Goal: Task Accomplishment & Management: Complete application form

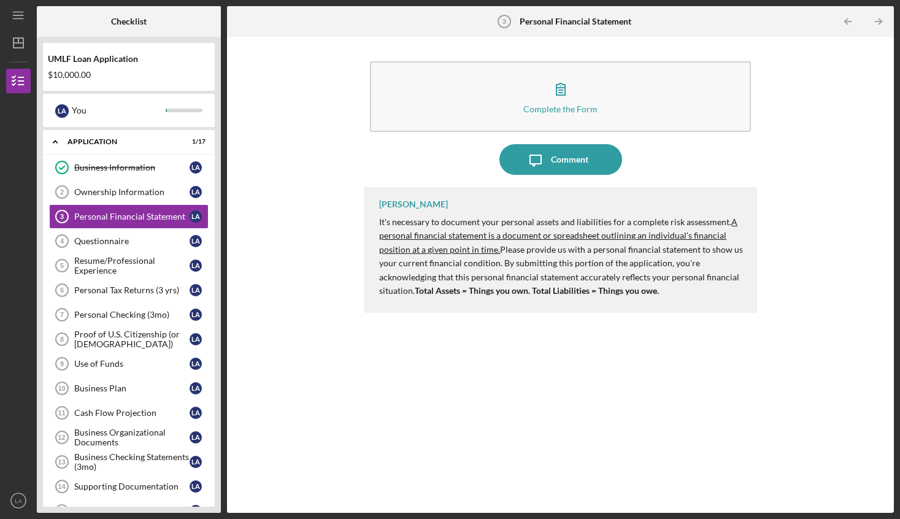
scroll to position [216, 0]
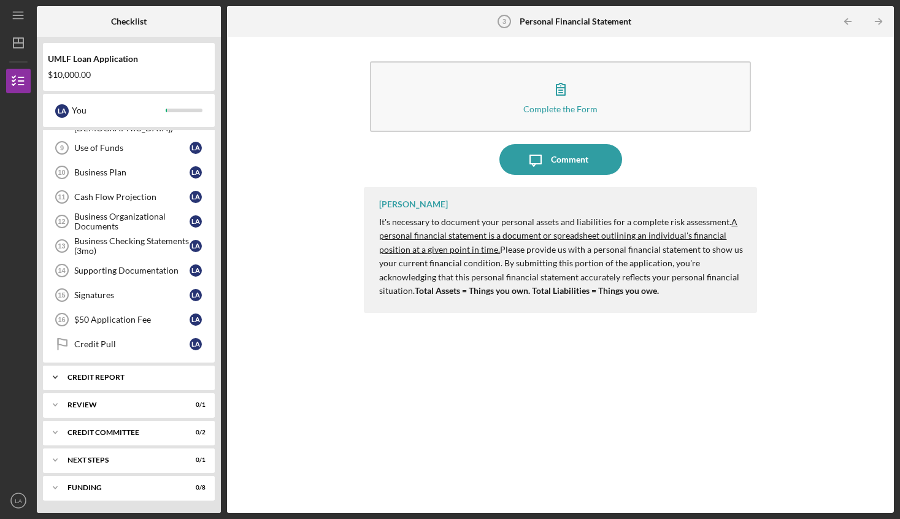
click at [57, 376] on polyline at bounding box center [55, 377] width 4 height 2
click at [57, 376] on icon "Icon/Expander" at bounding box center [55, 377] width 25 height 25
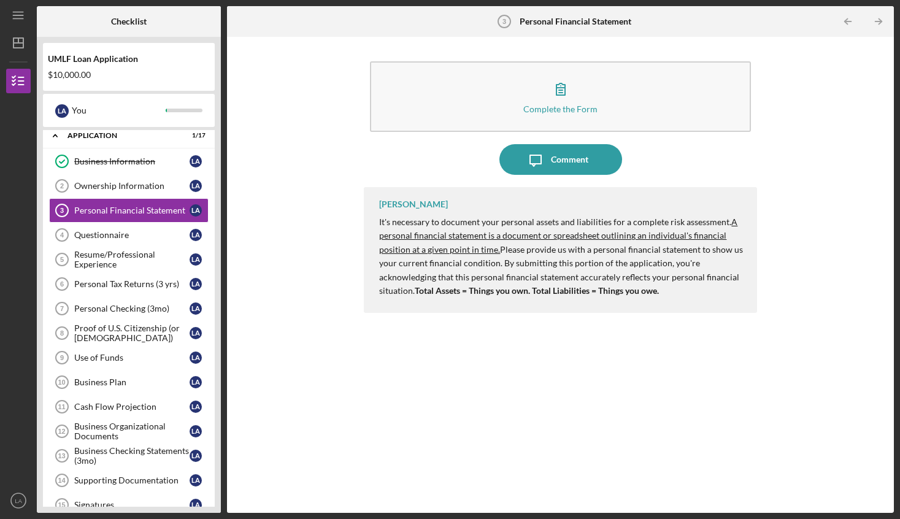
scroll to position [0, 0]
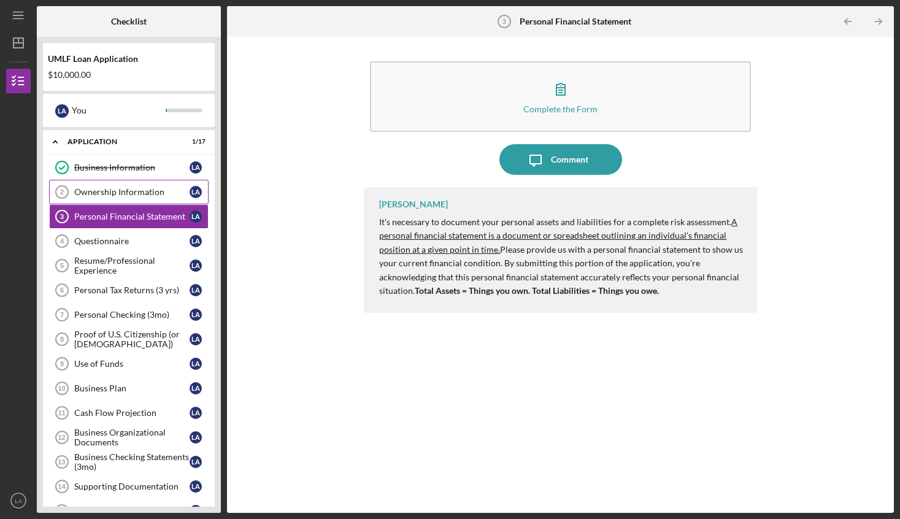
click at [112, 193] on div "Ownership Information" at bounding box center [131, 192] width 115 height 10
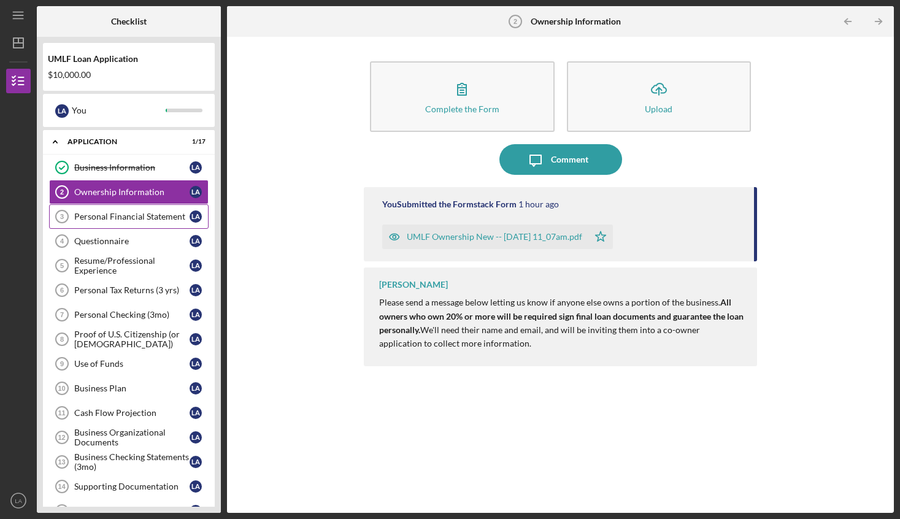
click at [107, 215] on div "Personal Financial Statement" at bounding box center [131, 217] width 115 height 10
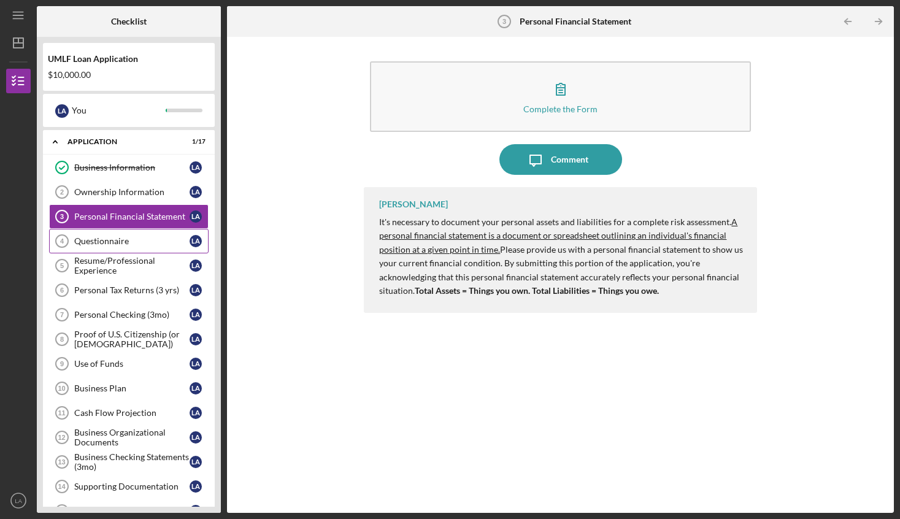
click at [107, 242] on div "Questionnaire" at bounding box center [131, 241] width 115 height 10
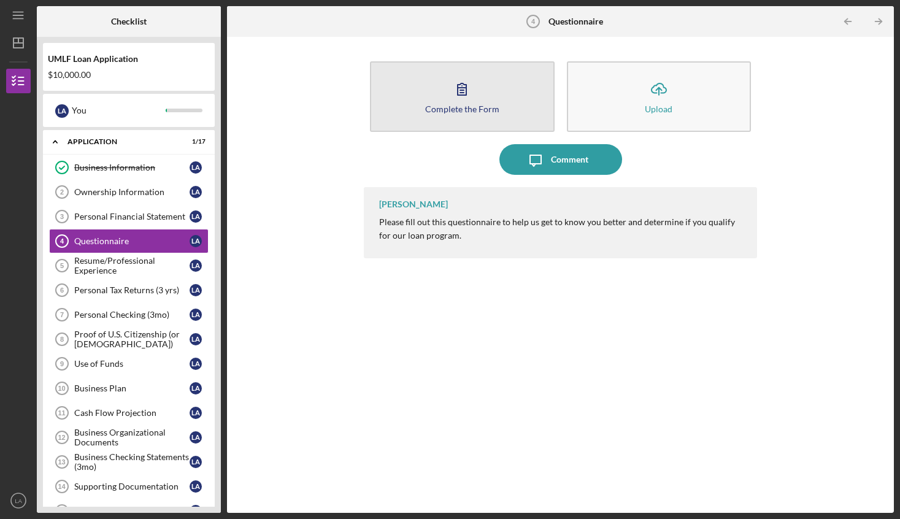
click at [458, 112] on div "Complete the Form" at bounding box center [462, 108] width 74 height 9
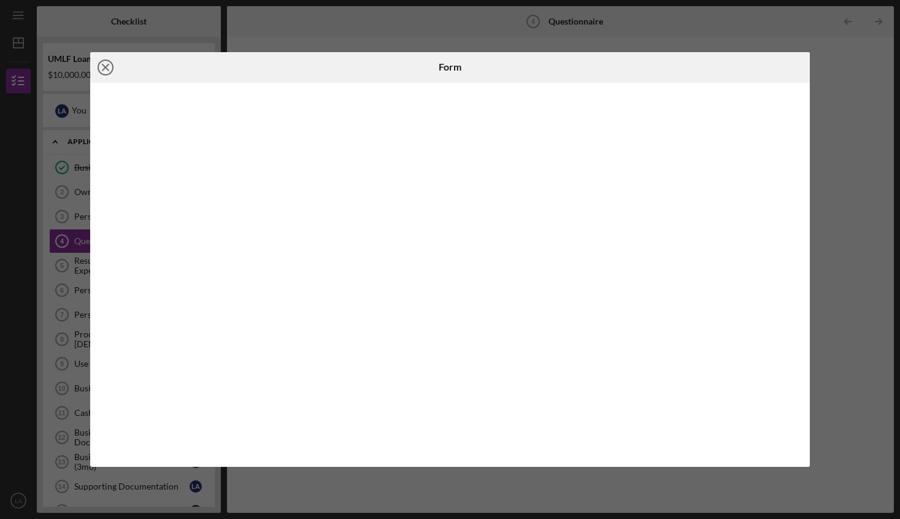
click at [108, 68] on icon "Icon/Close" at bounding box center [105, 67] width 31 height 31
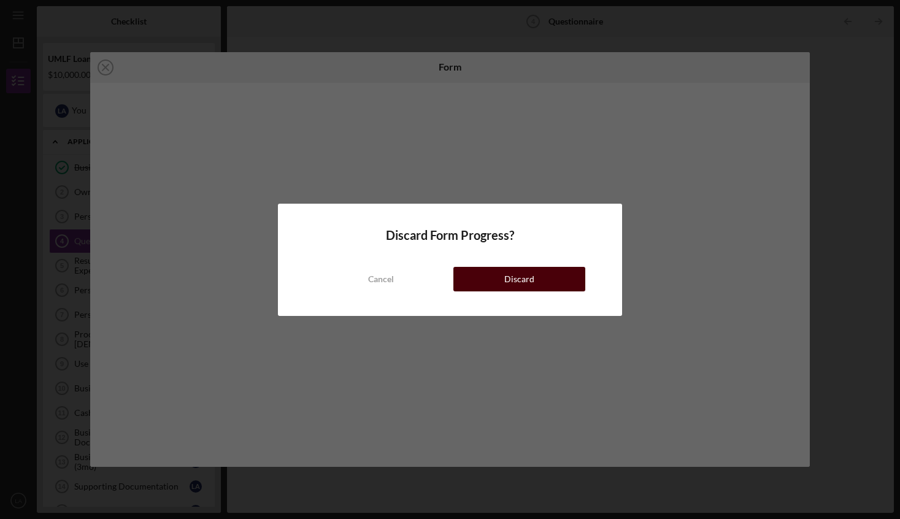
click at [504, 284] on button "Discard" at bounding box center [519, 279] width 132 height 25
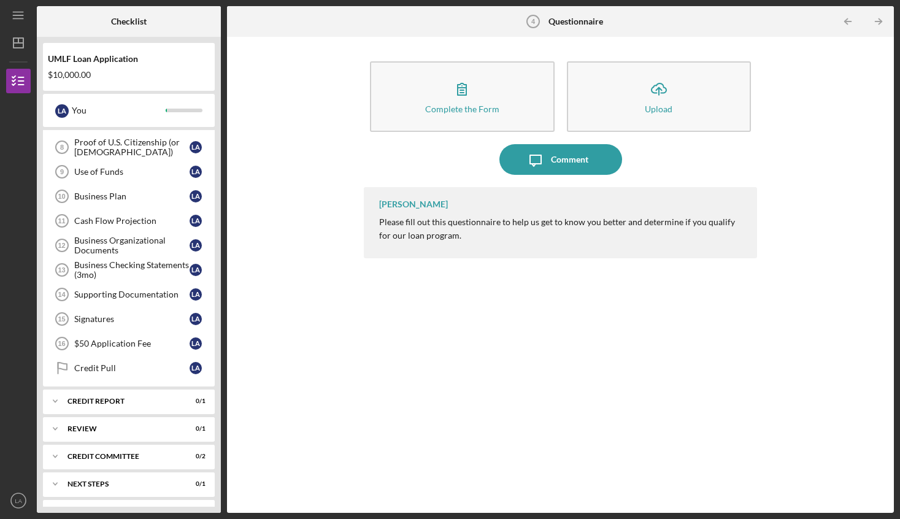
scroll to position [216, 0]
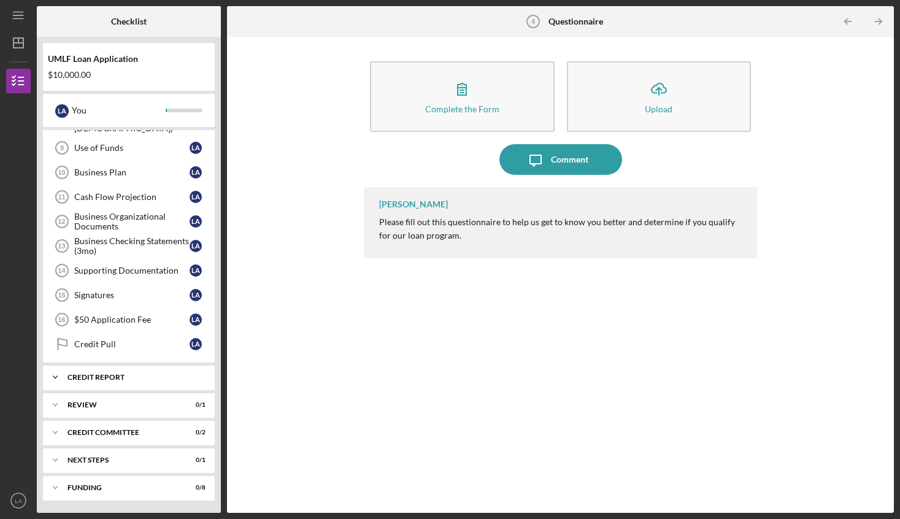
click at [55, 379] on icon "Icon/Expander" at bounding box center [55, 377] width 25 height 25
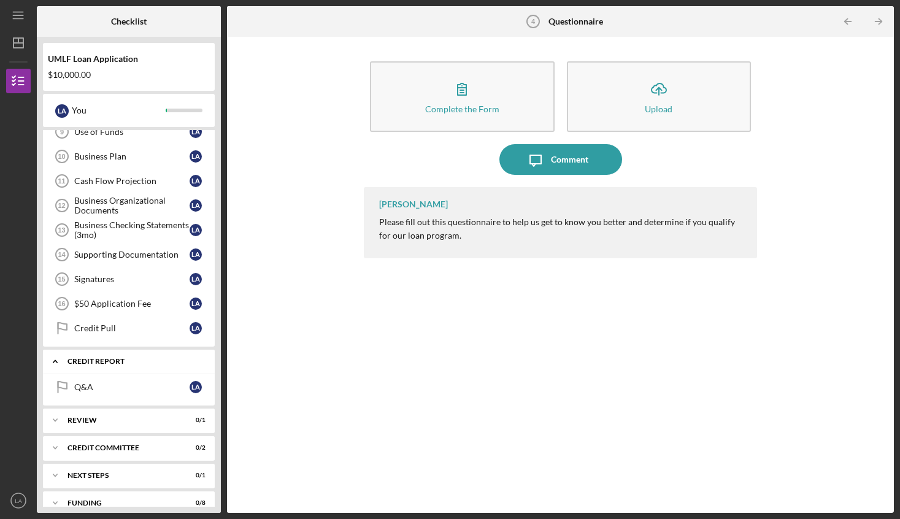
scroll to position [247, 0]
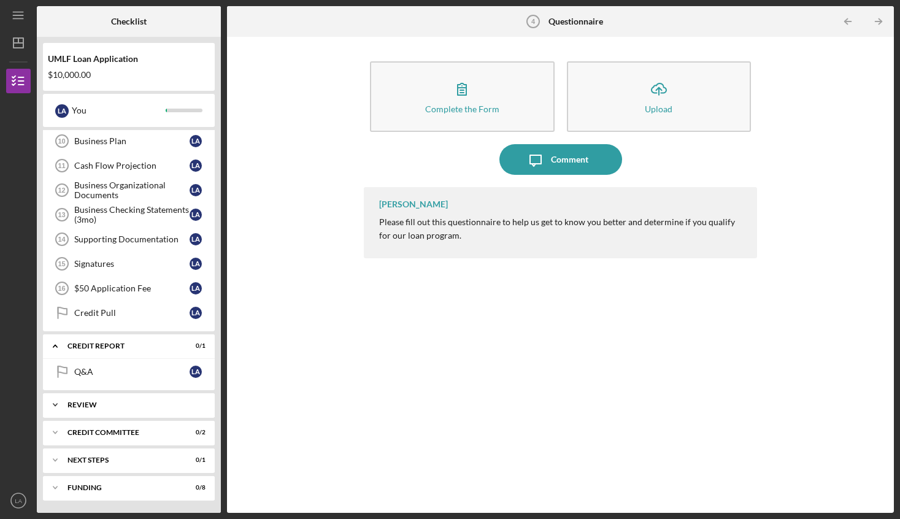
click at [54, 405] on polyline at bounding box center [55, 405] width 4 height 2
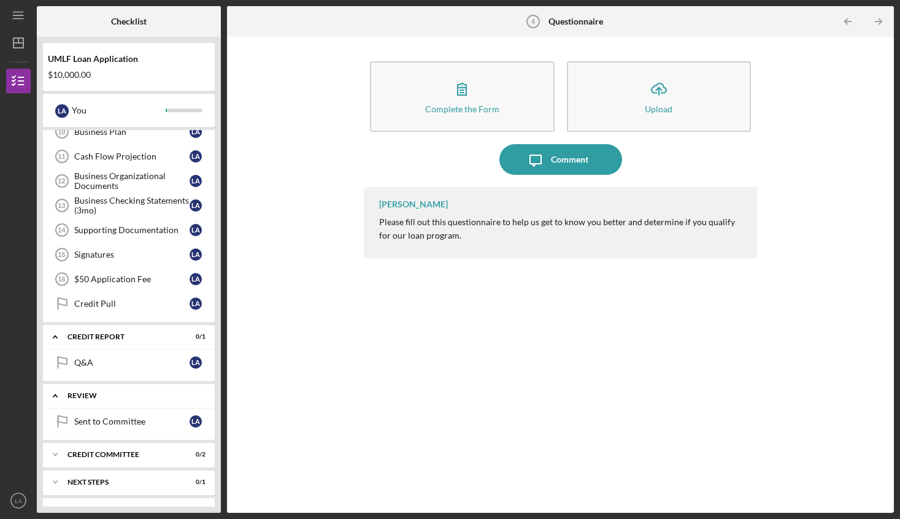
scroll to position [279, 0]
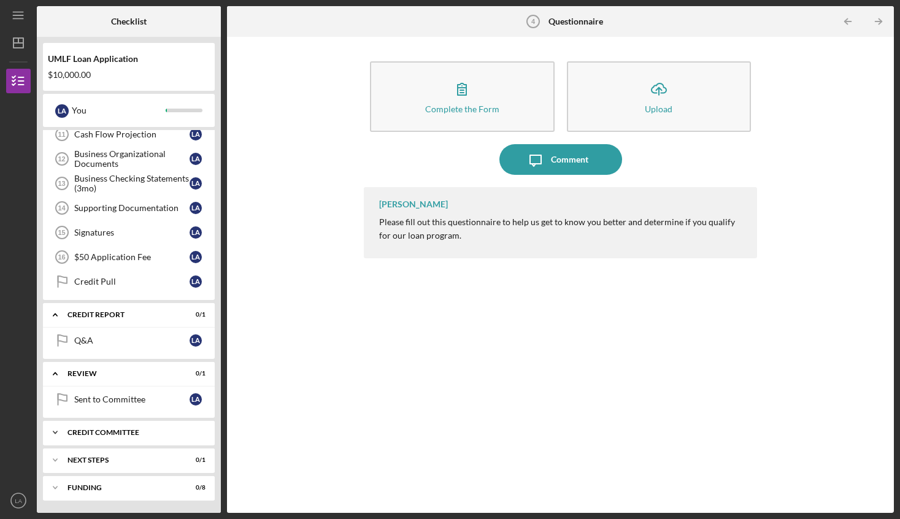
click at [55, 430] on icon "Icon/Expander" at bounding box center [55, 432] width 25 height 25
click at [52, 431] on icon "Icon/Expander" at bounding box center [55, 432] width 25 height 25
click at [60, 430] on icon "Icon/Expander" at bounding box center [55, 432] width 25 height 25
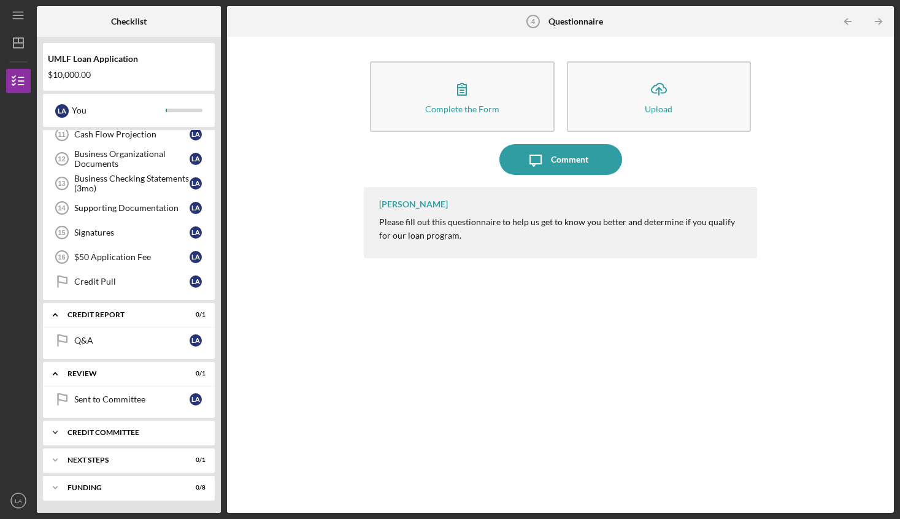
click at [60, 430] on icon "Icon/Expander" at bounding box center [55, 432] width 25 height 25
click at [56, 460] on polyline at bounding box center [55, 460] width 4 height 2
click at [56, 460] on icon "Icon/Expander" at bounding box center [55, 460] width 25 height 25
